Goal: Information Seeking & Learning: Learn about a topic

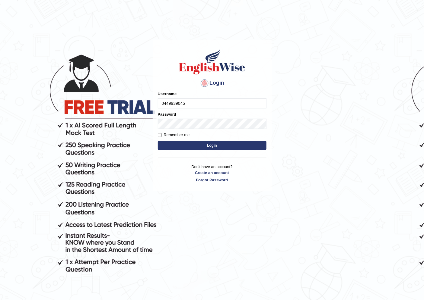
type input "0449939045"
click at [204, 146] on button "Login" at bounding box center [212, 145] width 109 height 9
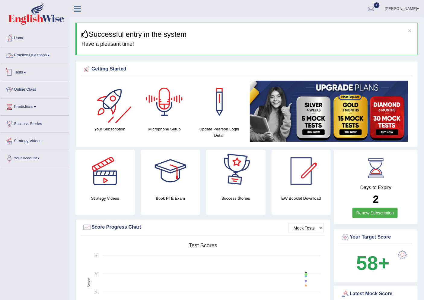
click at [31, 54] on link "Practice Questions" at bounding box center [34, 54] width 69 height 15
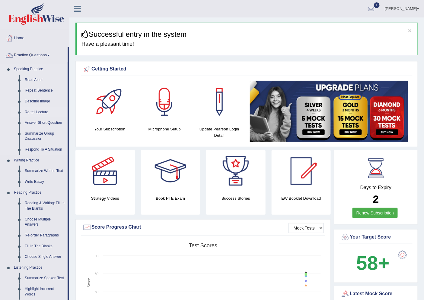
click at [41, 110] on link "Re-tell Lecture" at bounding box center [45, 112] width 46 height 11
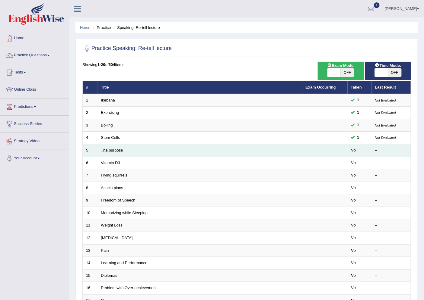
click at [117, 151] on link "The purpose" at bounding box center [112, 150] width 22 height 5
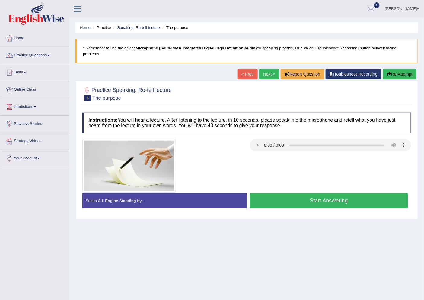
click at [305, 202] on button "Start Answering" at bounding box center [329, 200] width 158 height 15
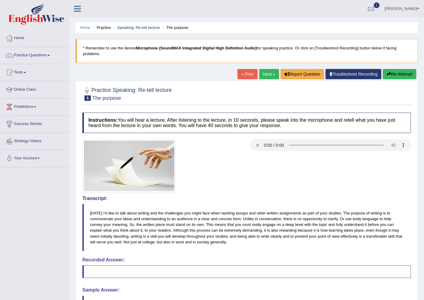
click at [266, 74] on link "Next »" at bounding box center [269, 74] width 20 height 10
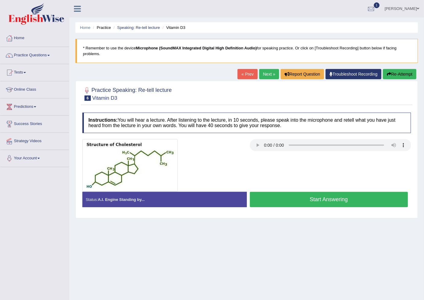
click at [267, 74] on link "Next »" at bounding box center [269, 74] width 20 height 10
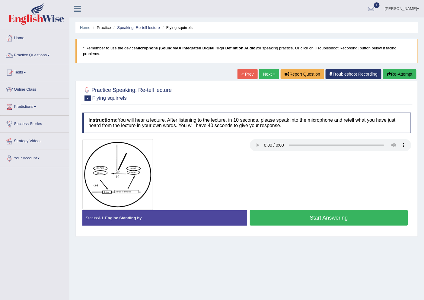
click at [269, 74] on link "Next »" at bounding box center [269, 74] width 20 height 10
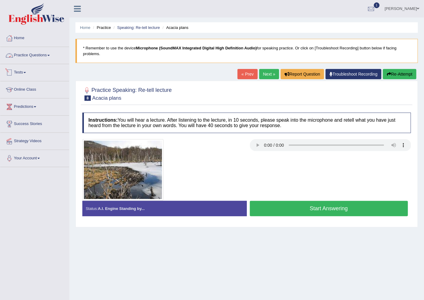
click at [21, 54] on link "Practice Questions" at bounding box center [34, 54] width 69 height 15
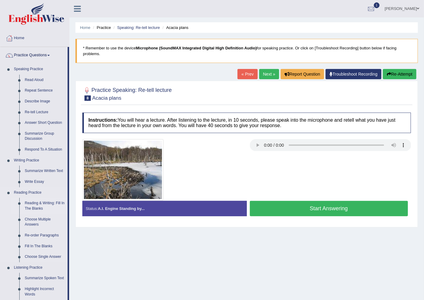
click at [40, 206] on link "Reading & Writing: Fill In The Blanks" at bounding box center [45, 206] width 46 height 16
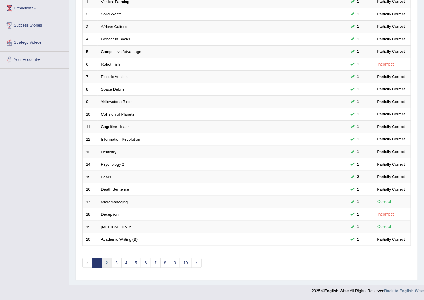
click at [109, 261] on link "2" at bounding box center [107, 263] width 10 height 10
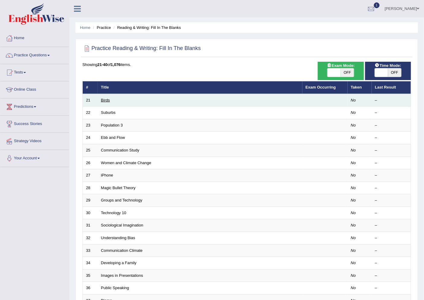
click at [102, 98] on link "Birds" at bounding box center [105, 100] width 9 height 5
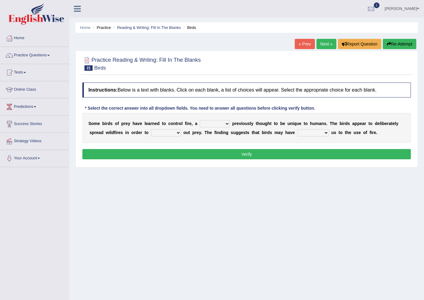
click at [217, 121] on select "question profile tale skill" at bounding box center [215, 123] width 30 height 7
select select "tale"
click at [200, 120] on select "question profile tale skill" at bounding box center [215, 123] width 30 height 7
click at [173, 131] on select "prevent limit span flush" at bounding box center [166, 132] width 30 height 7
select select "prevent"
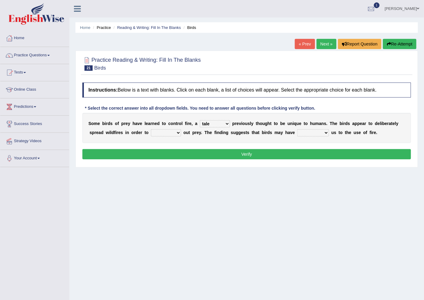
click at [151, 129] on select "prevent limit span flush" at bounding box center [166, 132] width 30 height 7
click at [311, 132] on select "prophesied beaten transmitted forced" at bounding box center [313, 132] width 32 height 7
select select "forced"
click at [297, 129] on select "prophesied beaten transmitted forced" at bounding box center [313, 132] width 32 height 7
click at [255, 150] on button "Verify" at bounding box center [246, 154] width 328 height 10
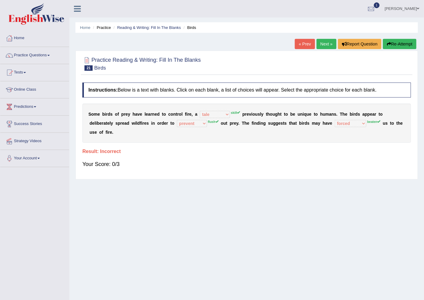
click at [329, 46] on link "Next »" at bounding box center [326, 44] width 20 height 10
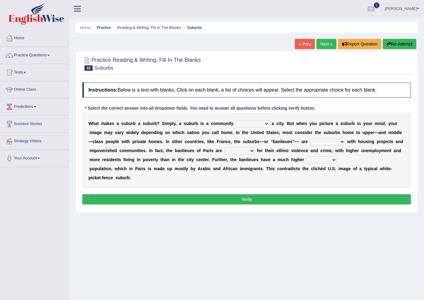
click at [263, 122] on select "lying locating situating surrounding" at bounding box center [252, 123] width 33 height 7
select select "surrounding"
click at [236, 120] on select "lying locating situating surrounding" at bounding box center [252, 123] width 33 height 7
click at [331, 141] on select "antonymous antibiotic synonymous synthetic" at bounding box center [327, 141] width 35 height 7
select select "antonymous"
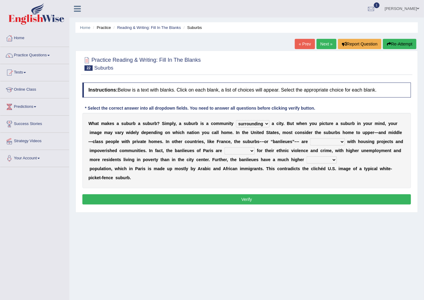
click at [310, 138] on select "antonymous antibiotic synonymous synthetic" at bounding box center [327, 141] width 35 height 7
click at [247, 150] on select "clamorous sensitive famous notorious" at bounding box center [239, 150] width 30 height 7
select select "sensitive"
click at [224, 147] on select "clamorous sensitive famous notorious" at bounding box center [239, 150] width 30 height 7
click at [315, 160] on select "local young immigrant senior" at bounding box center [321, 159] width 30 height 7
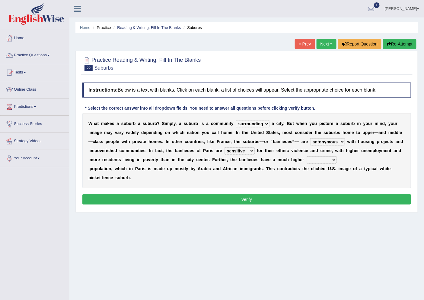
select select "immigrant"
click at [306, 156] on select "local young immigrant senior" at bounding box center [321, 159] width 30 height 7
click at [248, 197] on button "Verify" at bounding box center [246, 199] width 328 height 10
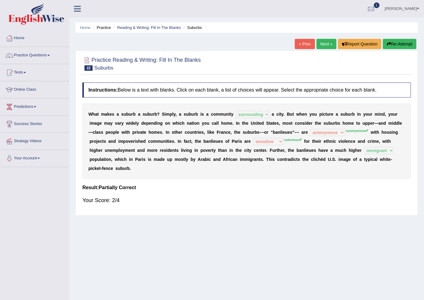
click at [326, 43] on link "Next »" at bounding box center [326, 44] width 20 height 10
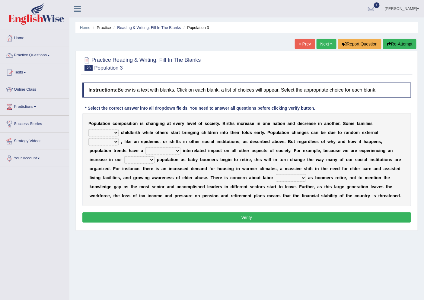
click at [111, 133] on select "demand default deliver delay" at bounding box center [103, 132] width 30 height 7
select select "demand"
click at [88, 129] on select "demand default deliver delay" at bounding box center [103, 132] width 30 height 7
click at [112, 140] on select "variations fortune formation forces" at bounding box center [103, 141] width 30 height 7
select select "variations"
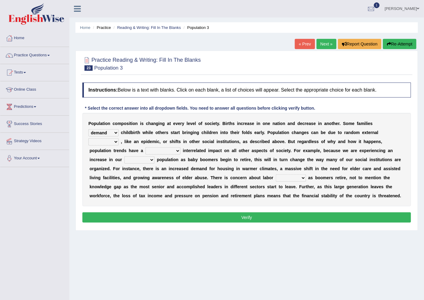
click at [88, 138] on select "variations fortune formation forces" at bounding box center [103, 141] width 30 height 7
click at [166, 149] on select "tremendous tenuous tremulous spontaneous" at bounding box center [162, 150] width 35 height 7
select select "tremendous"
click at [145, 147] on select "tremendous tenuous tremulous spontaneous" at bounding box center [162, 150] width 35 height 7
click at [140, 158] on select "tertiary senior junior primary" at bounding box center [139, 159] width 30 height 7
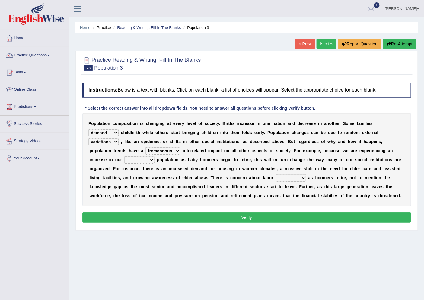
select select "junior"
click at [124, 156] on select "tertiary senior junior primary" at bounding box center [139, 159] width 30 height 7
click at [297, 177] on select "shortcuts shortfalls shortages shorthand" at bounding box center [291, 178] width 30 height 7
select select "shortages"
click at [276, 175] on select "shortcuts shortfalls shortages shorthand" at bounding box center [291, 178] width 30 height 7
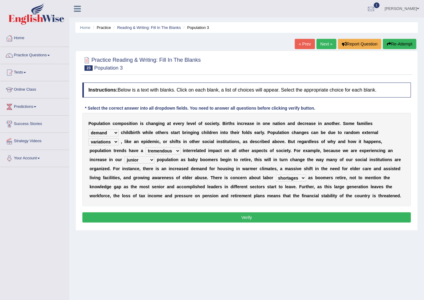
click at [261, 215] on button "Verify" at bounding box center [246, 218] width 328 height 10
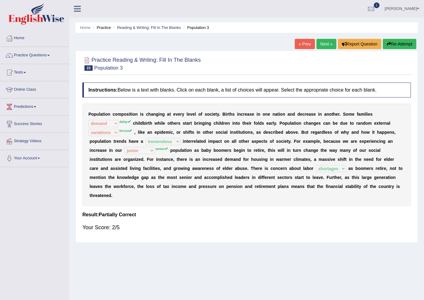
click at [324, 42] on link "Next »" at bounding box center [326, 44] width 20 height 10
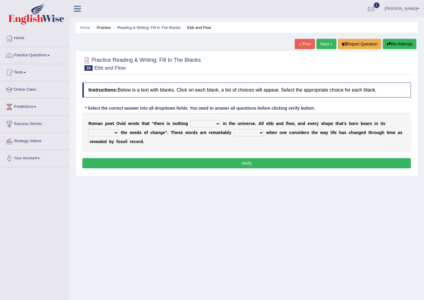
click at [209, 125] on select "orthodox volatile constant cheap" at bounding box center [205, 123] width 30 height 7
select select "constant"
click at [190, 120] on select "orthodox volatile constant cheap" at bounding box center [205, 123] width 30 height 7
click at [112, 131] on select "heart limb womb brain" at bounding box center [103, 132] width 30 height 7
select select "womb"
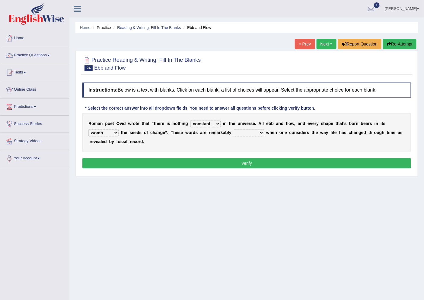
click at [88, 129] on select "heart limb womb brain" at bounding box center [103, 132] width 30 height 7
click at [255, 131] on select "prevalent detached relevant dominant" at bounding box center [249, 132] width 30 height 7
select select "detached"
click at [234, 129] on select "prevalent detached relevant dominant" at bounding box center [249, 132] width 30 height 7
click at [248, 165] on button "Verify" at bounding box center [246, 163] width 328 height 10
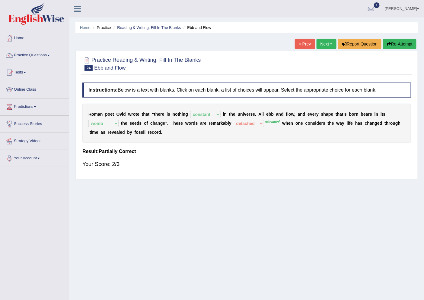
click at [322, 43] on link "Next »" at bounding box center [326, 44] width 20 height 10
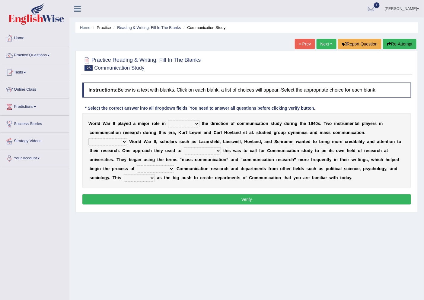
click at [190, 124] on select "shaping sharpening shunning shivering" at bounding box center [183, 123] width 31 height 7
select select "shaping"
click at [168, 120] on select "shaping sharpening shunning shivering" at bounding box center [183, 123] width 31 height 7
click at [121, 139] on select "Being followed To be followed Following Followed" at bounding box center [107, 141] width 39 height 7
click at [195, 124] on select "shaping sharpening shunning shivering" at bounding box center [183, 123] width 31 height 7
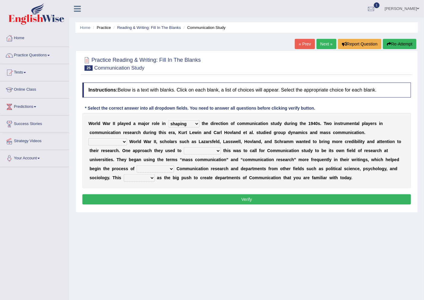
click at [195, 124] on select "shaping sharpening shunning shivering" at bounding box center [183, 123] width 31 height 7
click at [116, 142] on select "Being followed To be followed Following Followed" at bounding box center [107, 141] width 39 height 7
select select "Following"
click at [88, 138] on select "Being followed To be followed Following Followed" at bounding box center [107, 141] width 39 height 7
click at [209, 148] on select "accompany accomplish acknowledge accommodate" at bounding box center [202, 150] width 37 height 7
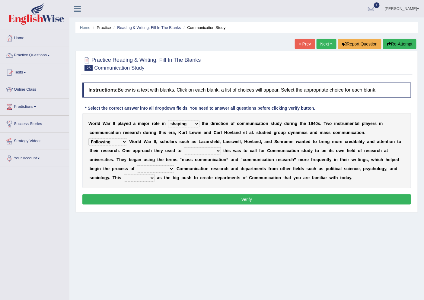
select select "acknowledge"
click at [184, 147] on select "accompany accomplish acknowledge accommodate" at bounding box center [202, 150] width 37 height 7
click at [152, 166] on select "discharging distinguishing disputing displaying" at bounding box center [155, 168] width 37 height 7
select select "disputing"
click at [137, 165] on select "discharging distinguishing disputing displaying" at bounding box center [155, 168] width 37 height 7
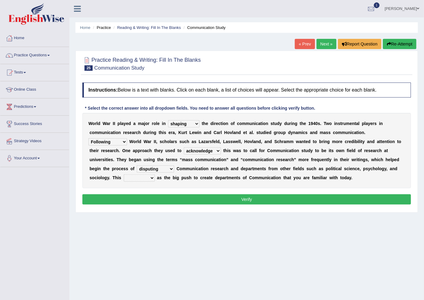
click at [144, 176] on select "served considered regarded provided" at bounding box center [139, 178] width 31 height 7
select select "regarded"
click at [124, 175] on select "served considered regarded provided" at bounding box center [139, 178] width 31 height 7
click at [192, 200] on button "Verify" at bounding box center [246, 199] width 328 height 10
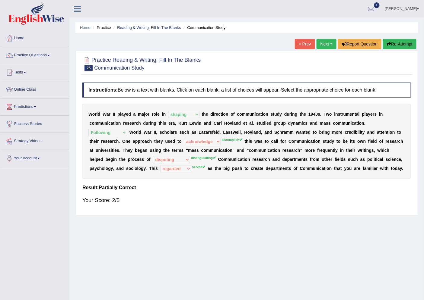
click at [327, 44] on link "Next »" at bounding box center [326, 44] width 20 height 10
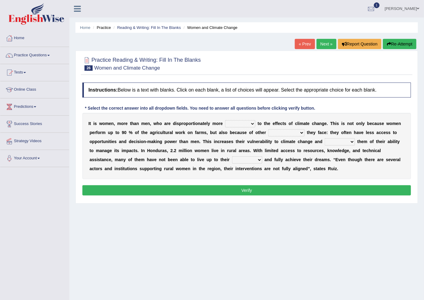
click at [251, 121] on select "defensive beatable vulnerable defective" at bounding box center [240, 123] width 30 height 7
select select "vulnerable"
click at [225, 120] on select "defensive beatable vulnerable defective" at bounding box center [240, 123] width 30 height 7
click at [280, 130] on select "chances challenges awkwardness changes" at bounding box center [286, 132] width 36 height 7
select select "challenges"
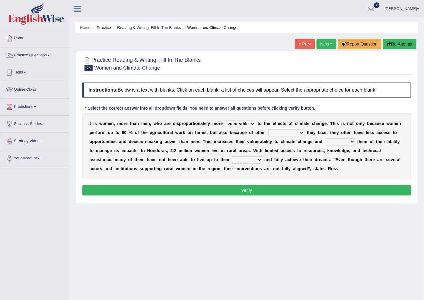
click at [268, 129] on select "chances challenges awkwardness changes" at bounding box center [286, 132] width 36 height 7
click at [337, 140] on select "deprives caprices deposits thrives" at bounding box center [339, 141] width 30 height 7
click at [287, 214] on div "Home Practice Reading & Writing: Fill In The Blanks Women and Climate Change « …" at bounding box center [246, 150] width 354 height 301
click at [345, 140] on select "deprives caprices deposits thrives" at bounding box center [339, 141] width 30 height 7
select select "thrives"
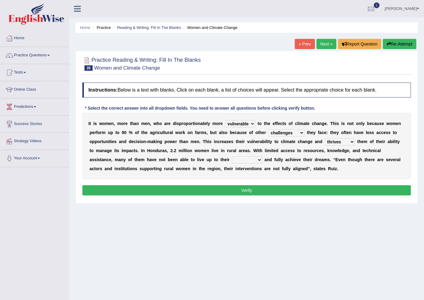
click at [324, 138] on select "deprives caprices deposits thrives" at bounding box center [339, 141] width 30 height 7
click at [257, 158] on select "endurance patience capacities publicity" at bounding box center [247, 159] width 30 height 7
select select "capacities"
click at [232, 156] on select "endurance patience capacities publicity" at bounding box center [247, 159] width 30 height 7
click at [254, 191] on button "Verify" at bounding box center [246, 190] width 328 height 10
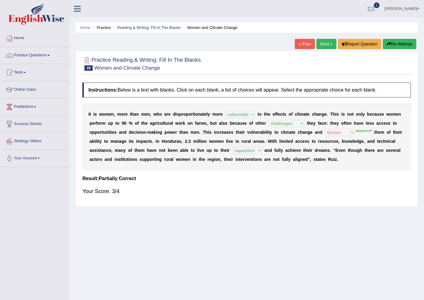
click at [316, 41] on link "Next »" at bounding box center [326, 44] width 20 height 10
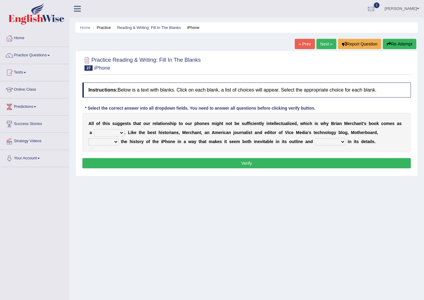
click at [120, 132] on select "privilege relief demotion flash" at bounding box center [109, 132] width 30 height 7
select select "relief"
click at [94, 129] on select "privilege relief demotion flash" at bounding box center [109, 132] width 30 height 7
click at [112, 139] on select "enriches unpacks detours contorts" at bounding box center [103, 141] width 30 height 7
select select "detours"
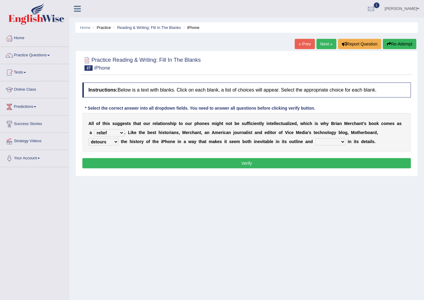
click at [88, 138] on select "enriches unpacks detours contorts" at bounding box center [103, 141] width 30 height 7
click at [332, 141] on select "surprises surprised surprising surprise" at bounding box center [330, 141] width 30 height 7
select select "surprises"
click at [315, 138] on select "surprises surprised surprising surprise" at bounding box center [330, 141] width 30 height 7
click at [296, 163] on button "Verify" at bounding box center [246, 163] width 328 height 10
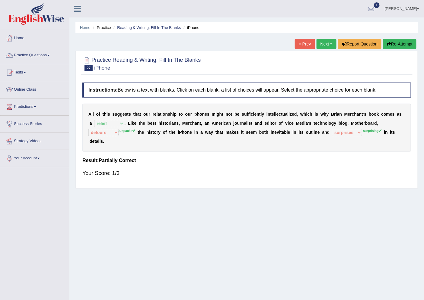
click at [325, 43] on link "Next »" at bounding box center [326, 44] width 20 height 10
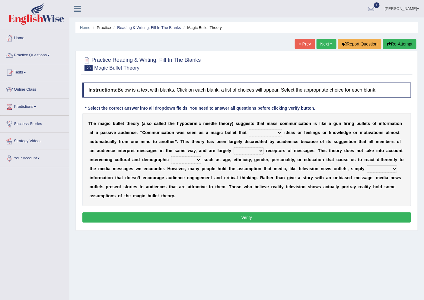
click at [274, 131] on select "transported translated transferred transformed" at bounding box center [265, 132] width 33 height 7
select select "transferred"
click at [249, 129] on select "transported translated transferred transformed" at bounding box center [265, 132] width 33 height 7
click at [258, 148] on select "negative active positive passive" at bounding box center [248, 150] width 30 height 7
select select "active"
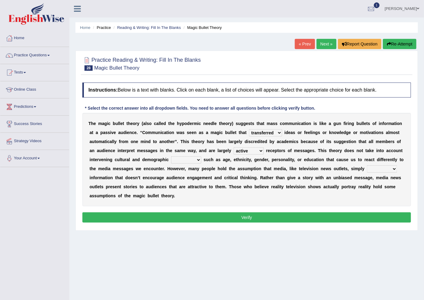
click at [233, 147] on select "negative active positive passive" at bounding box center [248, 150] width 30 height 7
click at [197, 159] on select "variables varies varieties variations" at bounding box center [186, 159] width 30 height 7
select select "varieties"
click at [171, 156] on select "variables varies varieties variations" at bounding box center [186, 159] width 30 height 7
click at [369, 167] on select "respond resume release request" at bounding box center [382, 168] width 30 height 7
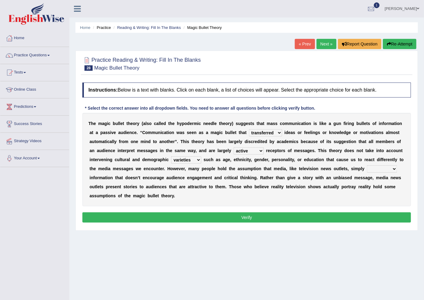
select select "release"
click at [367, 165] on select "respond resume release request" at bounding box center [382, 168] width 30 height 7
click at [248, 218] on button "Verify" at bounding box center [246, 218] width 328 height 10
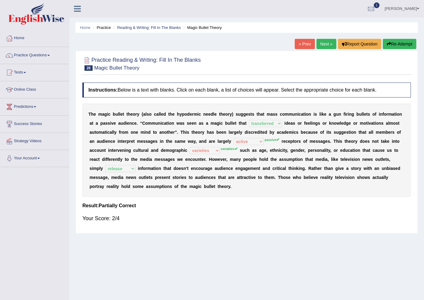
click at [325, 43] on link "Next »" at bounding box center [326, 44] width 20 height 10
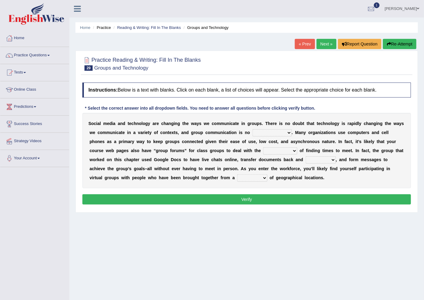
click at [288, 131] on select "exception exemplification extradition excursion" at bounding box center [271, 132] width 39 height 7
click at [36, 52] on link "Practice Questions" at bounding box center [34, 54] width 69 height 15
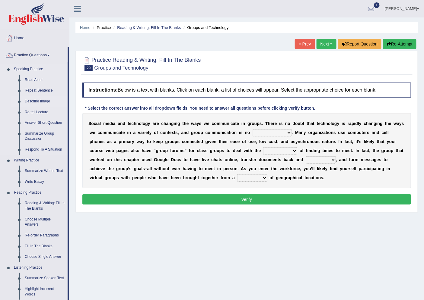
click at [41, 99] on link "Describe Image" at bounding box center [45, 101] width 46 height 11
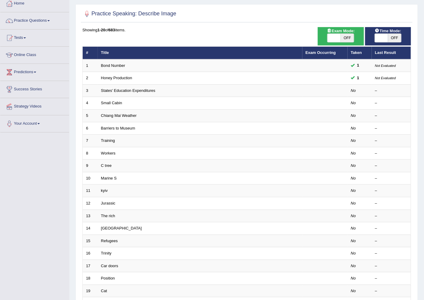
scroll to position [32, 0]
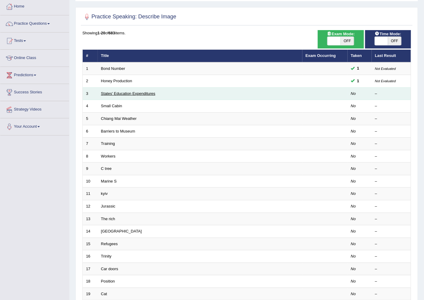
click at [142, 92] on link "States' Education Expenditures" at bounding box center [128, 93] width 54 height 5
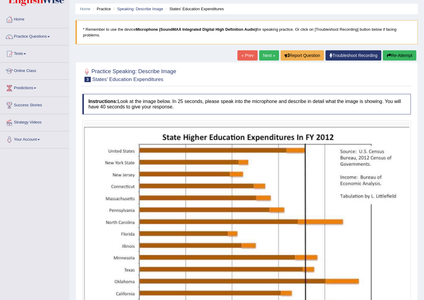
scroll to position [18, 0]
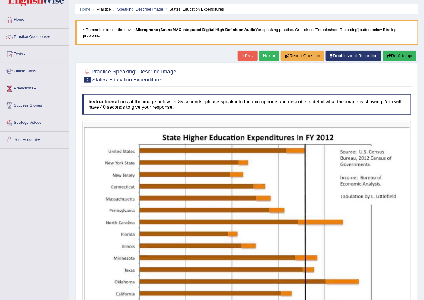
click at [269, 53] on link "Next »" at bounding box center [269, 56] width 20 height 10
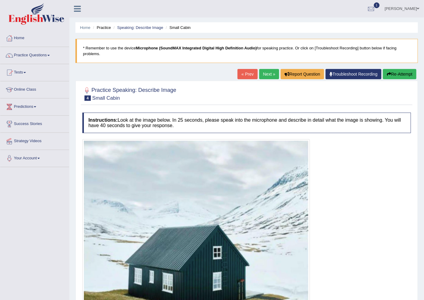
click at [263, 74] on link "Next »" at bounding box center [269, 74] width 20 height 10
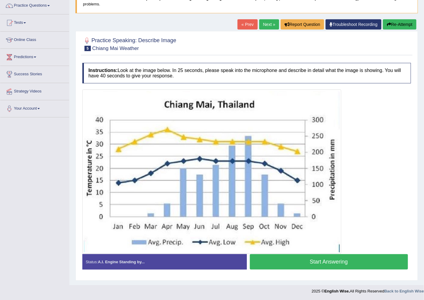
click at [328, 259] on button "Start Answering" at bounding box center [329, 261] width 158 height 15
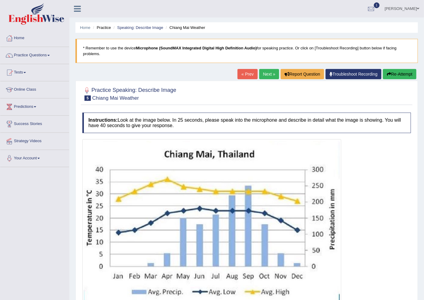
click at [267, 71] on link "Next »" at bounding box center [269, 74] width 20 height 10
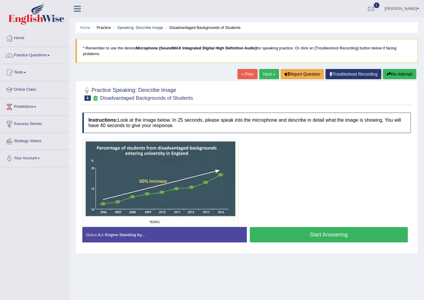
click at [268, 75] on link "Next »" at bounding box center [269, 74] width 20 height 10
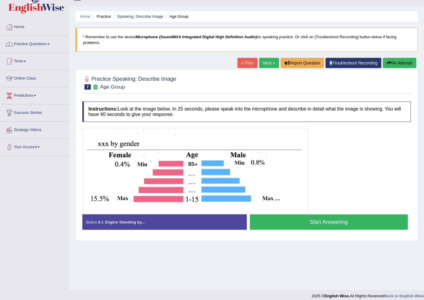
scroll to position [16, 0]
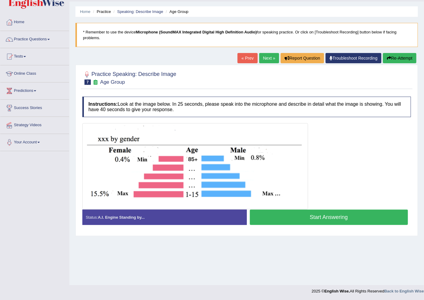
click at [267, 61] on link "Next »" at bounding box center [269, 58] width 20 height 10
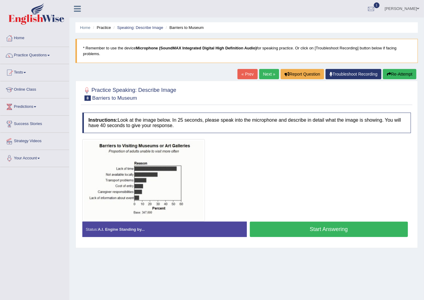
click at [266, 73] on link "Next »" at bounding box center [269, 74] width 20 height 10
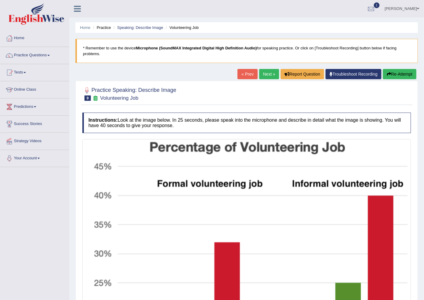
click at [264, 74] on link "Next »" at bounding box center [269, 74] width 20 height 10
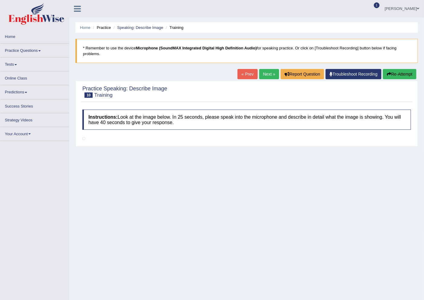
click at [268, 76] on link "Next »" at bounding box center [269, 74] width 20 height 10
click at [242, 73] on link "« Prev" at bounding box center [247, 74] width 20 height 10
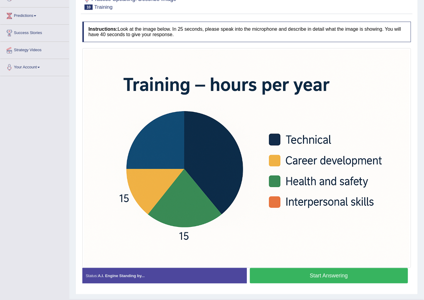
scroll to position [105, 0]
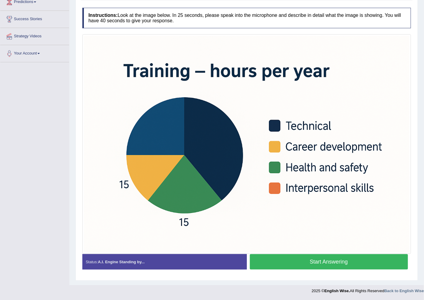
click at [335, 260] on button "Start Answering" at bounding box center [329, 261] width 158 height 15
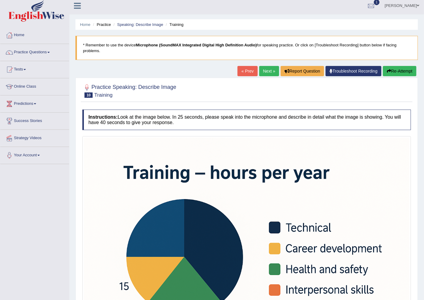
scroll to position [0, 0]
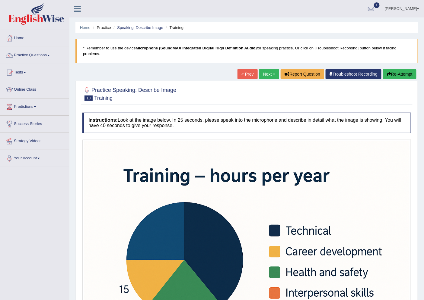
click at [265, 76] on link "Next »" at bounding box center [269, 74] width 20 height 10
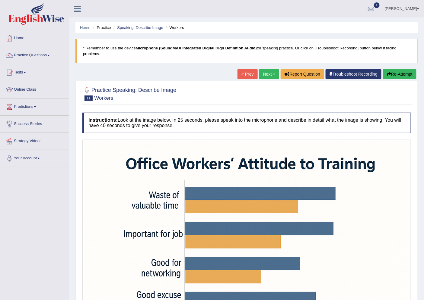
click at [268, 71] on link "Next »" at bounding box center [269, 74] width 20 height 10
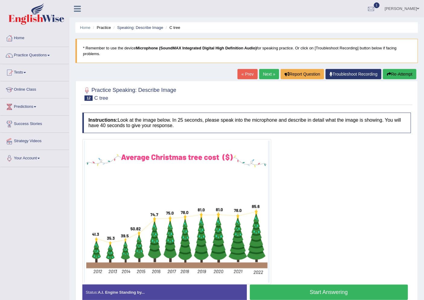
scroll to position [30, 0]
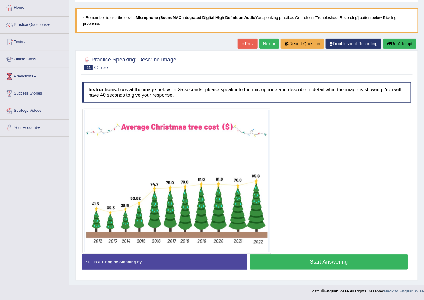
click at [259, 42] on link "Next »" at bounding box center [269, 44] width 20 height 10
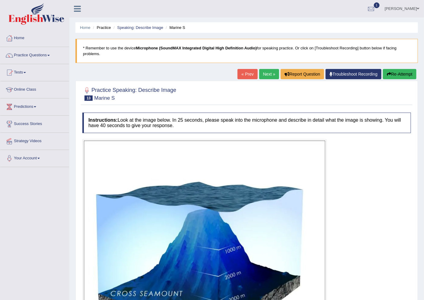
click at [269, 71] on link "Next »" at bounding box center [269, 74] width 20 height 10
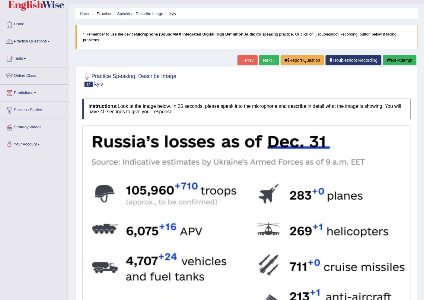
scroll to position [14, 0]
click at [263, 61] on link "Next »" at bounding box center [269, 60] width 20 height 10
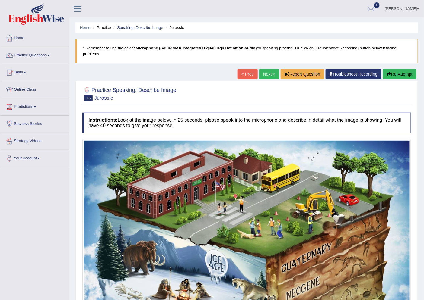
click at [267, 72] on link "Next »" at bounding box center [269, 74] width 20 height 10
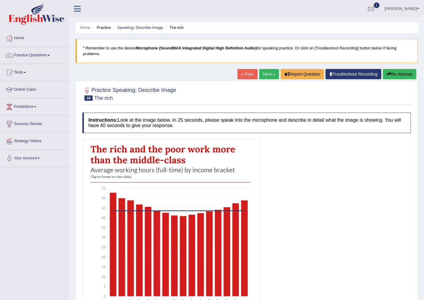
click at [269, 74] on link "Next »" at bounding box center [269, 74] width 20 height 10
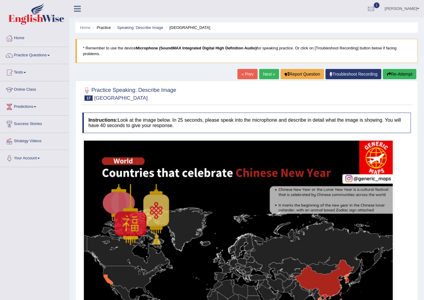
click at [265, 70] on link "Next »" at bounding box center [269, 74] width 20 height 10
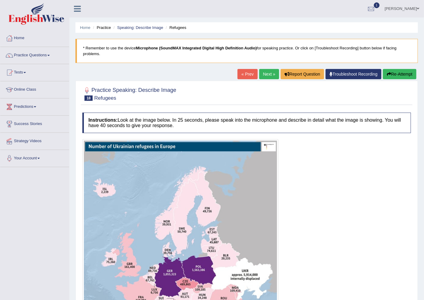
click at [271, 72] on link "Next »" at bounding box center [269, 74] width 20 height 10
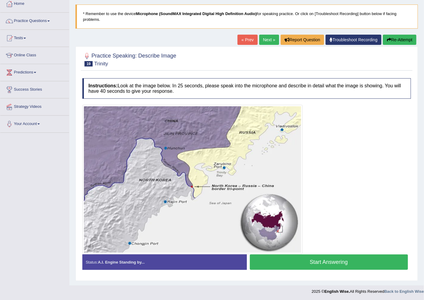
scroll to position [35, 0]
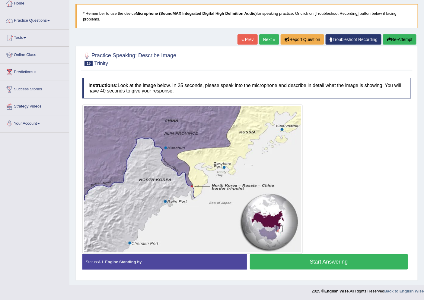
click at [268, 41] on link "Next »" at bounding box center [269, 39] width 20 height 10
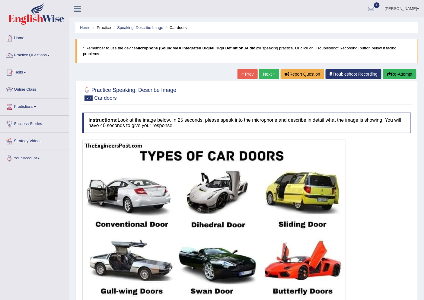
click at [263, 76] on link "Next »" at bounding box center [269, 74] width 20 height 10
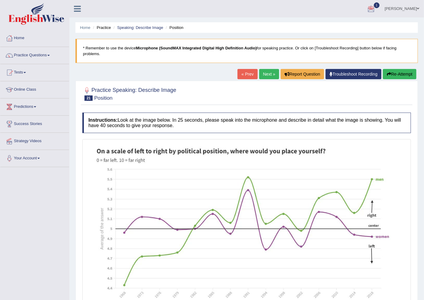
click at [270, 75] on link "Next »" at bounding box center [269, 74] width 20 height 10
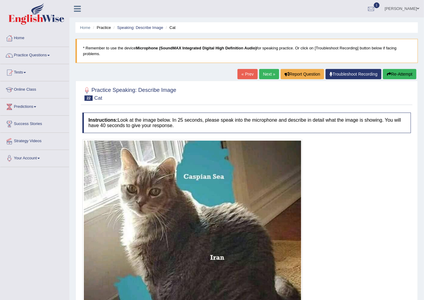
click at [267, 71] on link "Next »" at bounding box center [269, 74] width 20 height 10
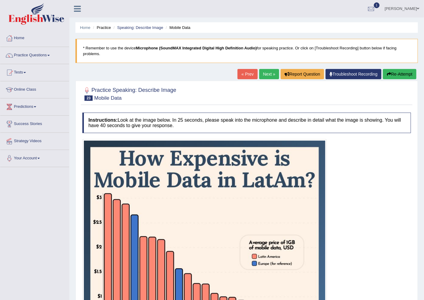
click at [268, 73] on link "Next »" at bounding box center [269, 74] width 20 height 10
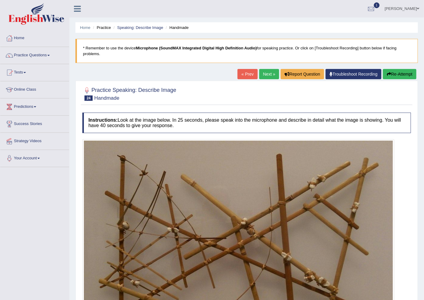
click at [266, 71] on link "Next »" at bounding box center [269, 74] width 20 height 10
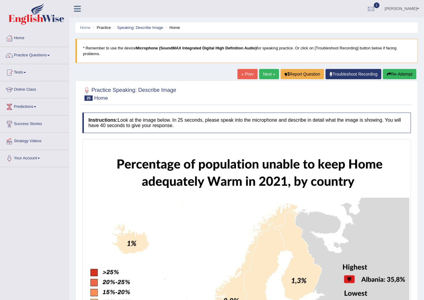
click at [270, 72] on link "Next »" at bounding box center [269, 74] width 20 height 10
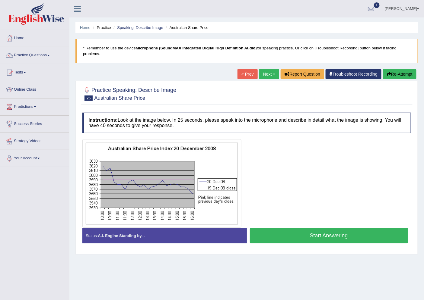
click at [264, 70] on link "Next »" at bounding box center [269, 74] width 20 height 10
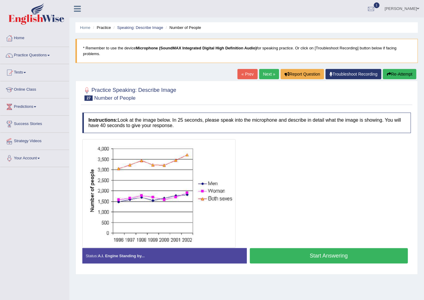
click at [266, 74] on link "Next »" at bounding box center [269, 74] width 20 height 10
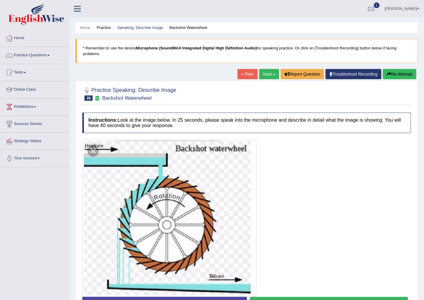
click at [264, 71] on link "Next »" at bounding box center [269, 74] width 20 height 10
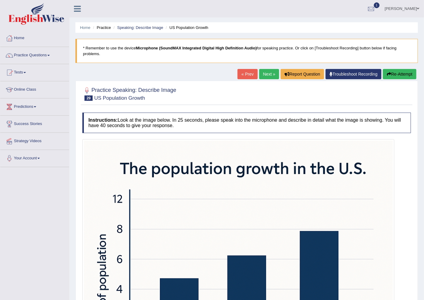
click at [266, 76] on link "Next »" at bounding box center [269, 74] width 20 height 10
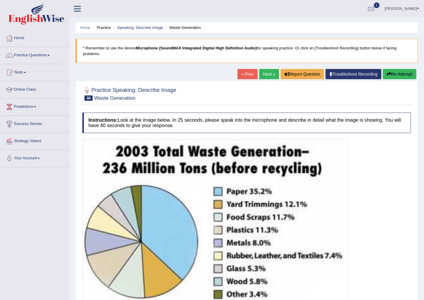
click at [259, 71] on link "Next »" at bounding box center [269, 74] width 20 height 10
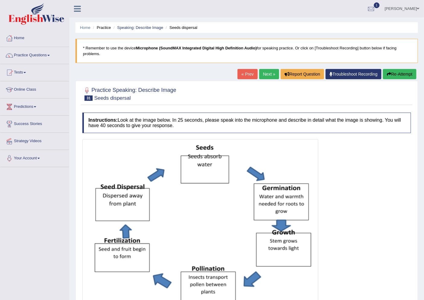
click at [263, 73] on link "Next »" at bounding box center [269, 74] width 20 height 10
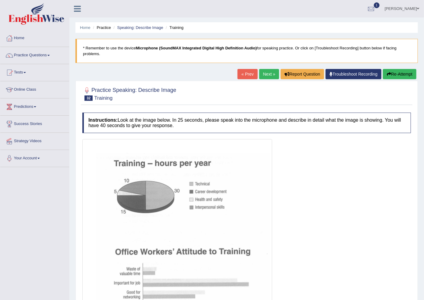
click at [266, 71] on link "Next »" at bounding box center [269, 74] width 20 height 10
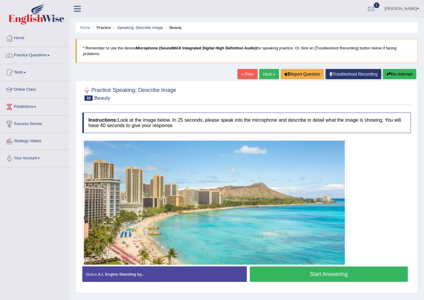
scroll to position [16, 0]
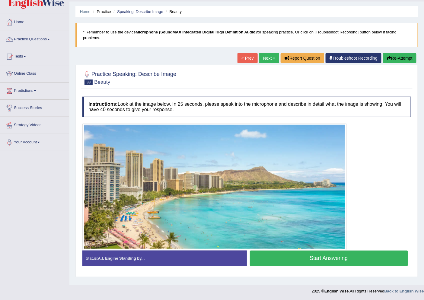
click at [266, 58] on link "Next »" at bounding box center [269, 58] width 20 height 10
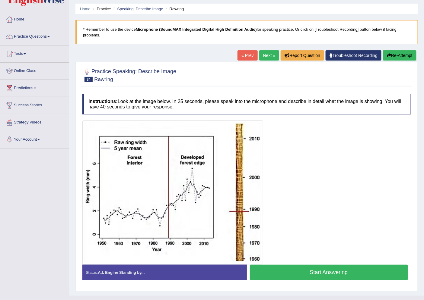
scroll to position [29, 0]
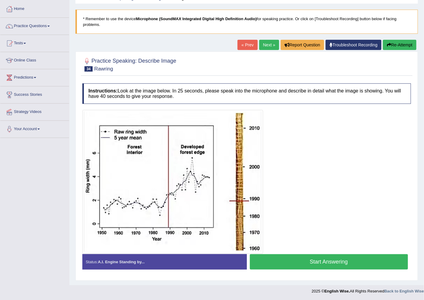
click at [266, 42] on link "Next »" at bounding box center [269, 45] width 20 height 10
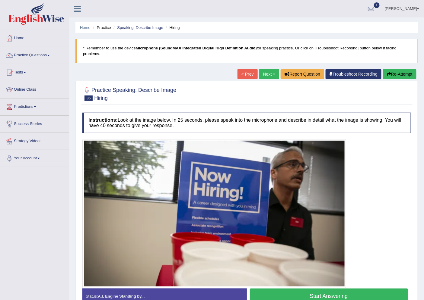
click at [264, 73] on link "Next »" at bounding box center [269, 74] width 20 height 10
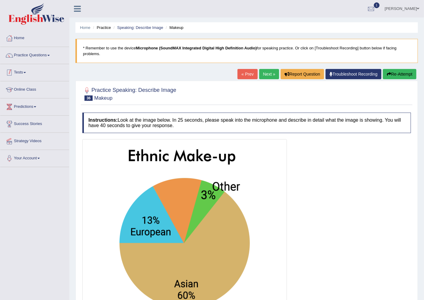
click at [25, 74] on link "Tests" at bounding box center [34, 71] width 69 height 15
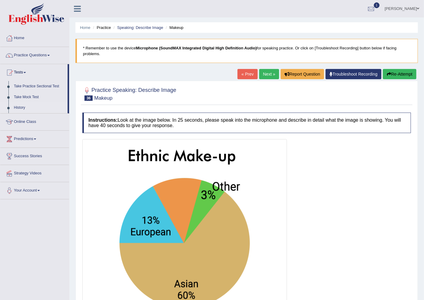
click at [25, 108] on link "History" at bounding box center [39, 107] width 56 height 11
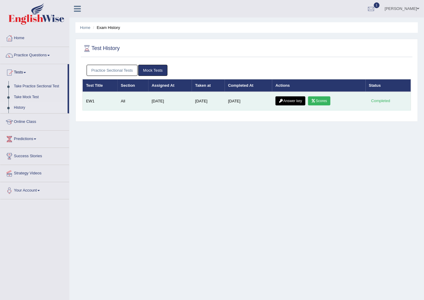
click at [315, 100] on icon at bounding box center [313, 101] width 5 height 4
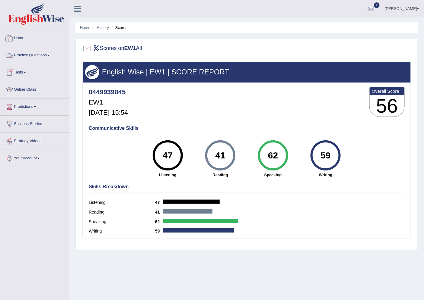
click at [21, 37] on link "Home" at bounding box center [34, 37] width 69 height 15
